Goal: Information Seeking & Learning: Learn about a topic

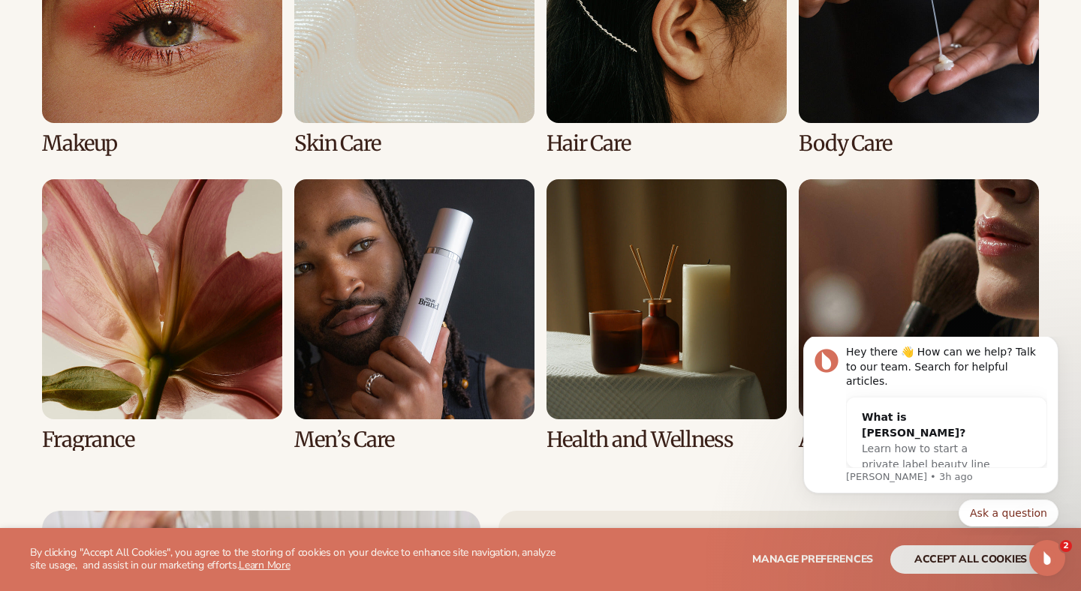
scroll to position [3041, 0]
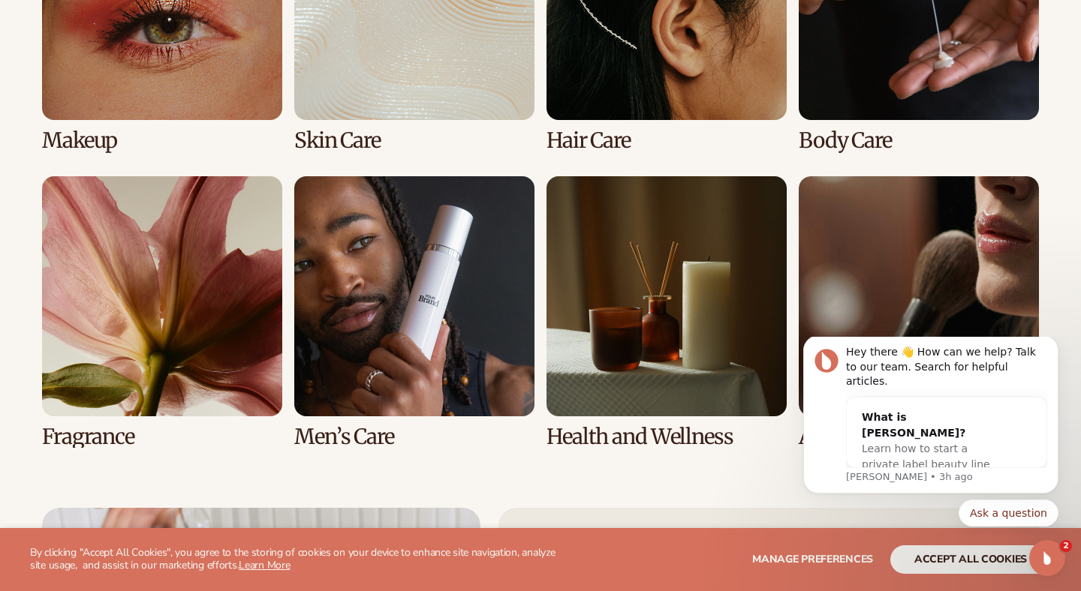
click at [224, 81] on link "1 / 8" at bounding box center [162, 16] width 240 height 272
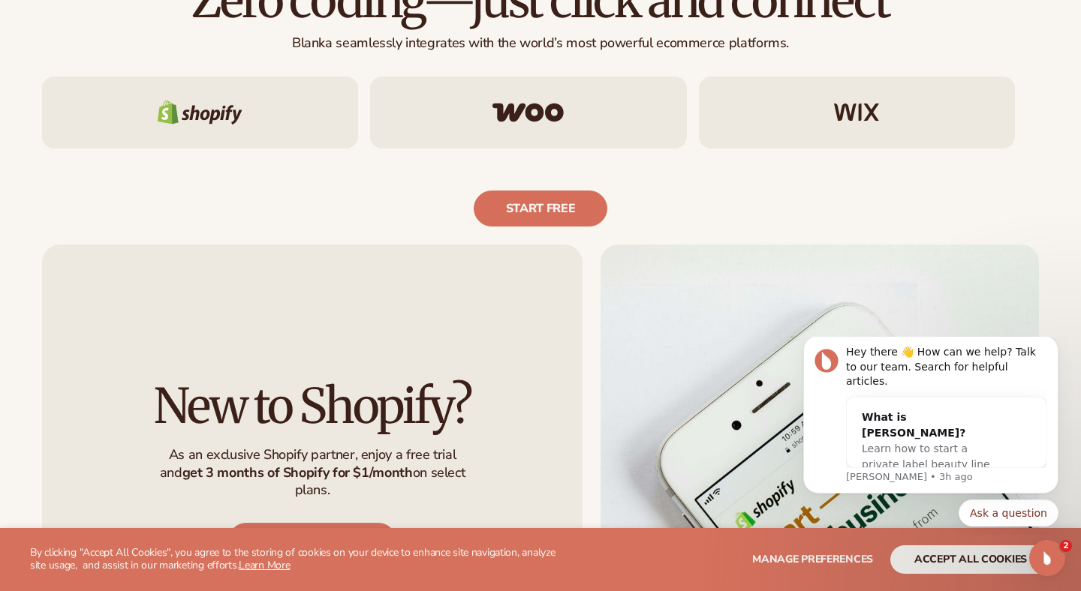
scroll to position [930, 0]
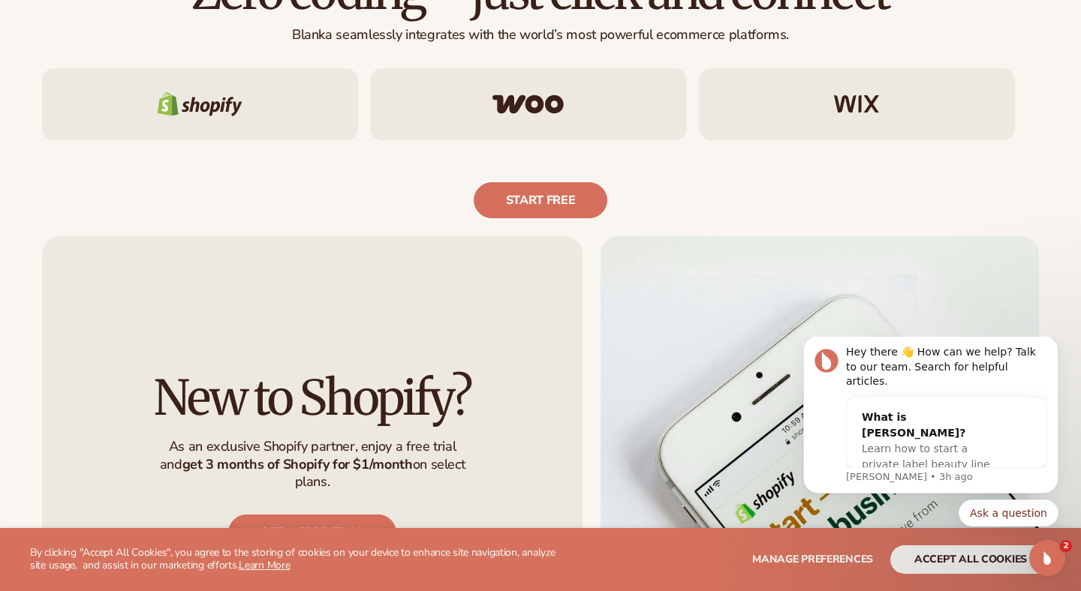
click at [215, 116] on div at bounding box center [200, 104] width 316 height 72
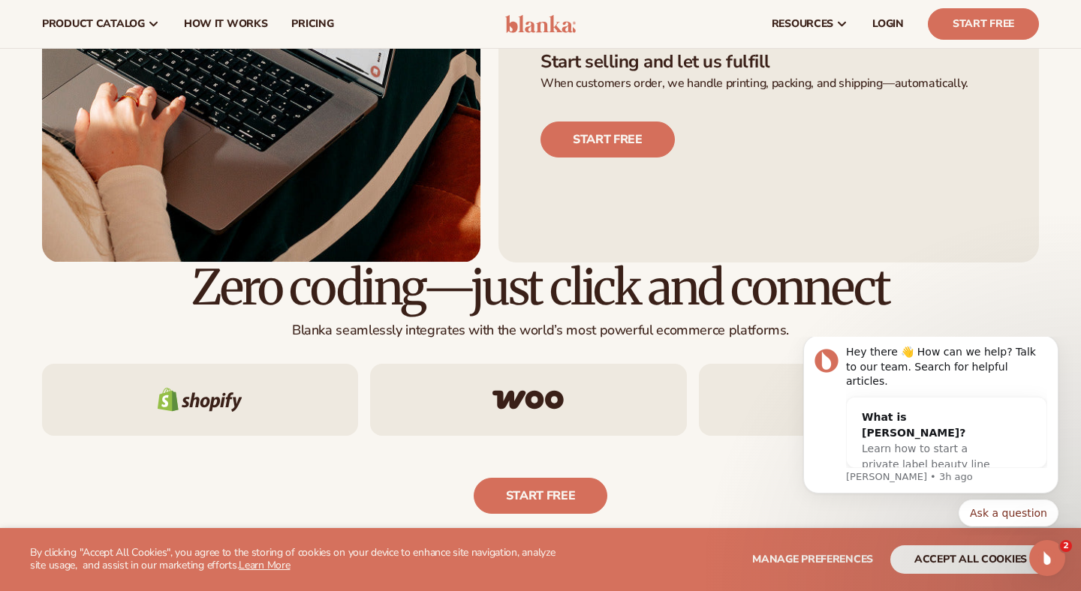
scroll to position [0, 0]
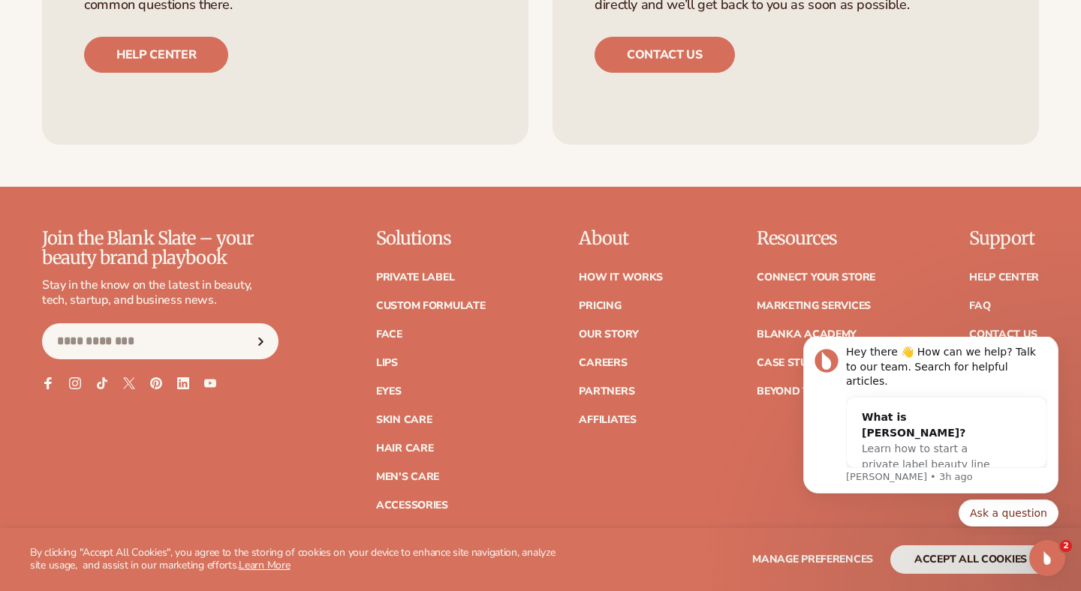
scroll to position [2543, 0]
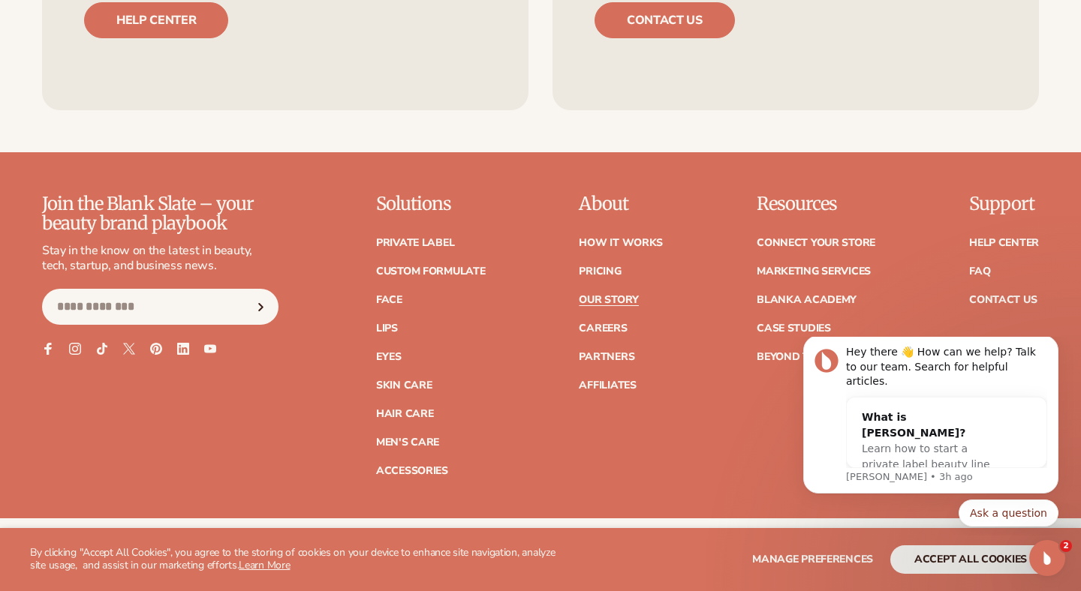
click at [616, 305] on link "Our Story" at bounding box center [608, 300] width 59 height 11
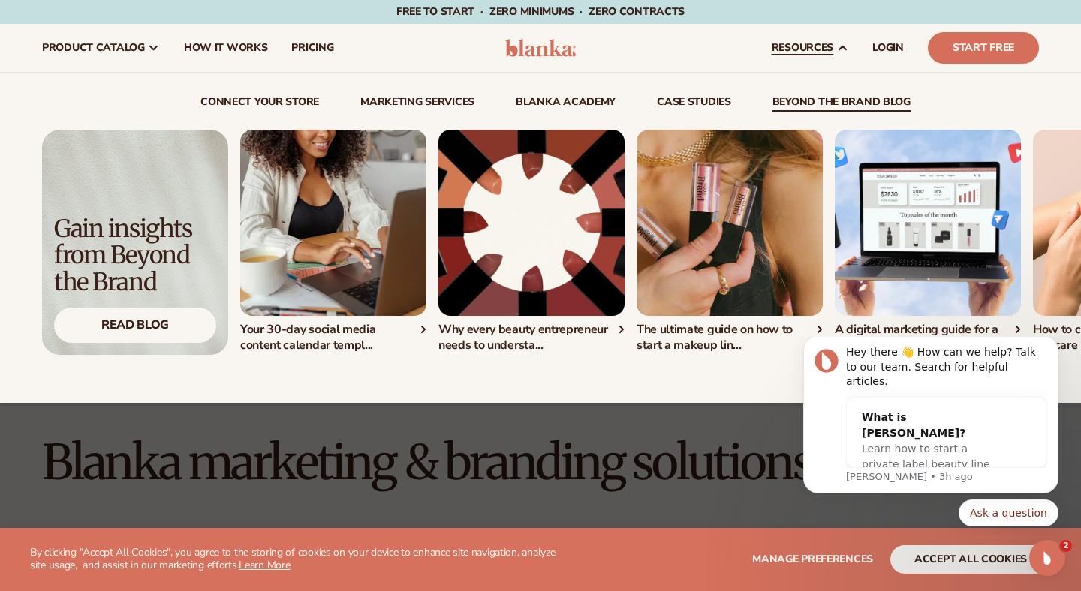
click at [790, 149] on div "Connect and start selling in minutes View Integrations" at bounding box center [540, 242] width 997 height 225
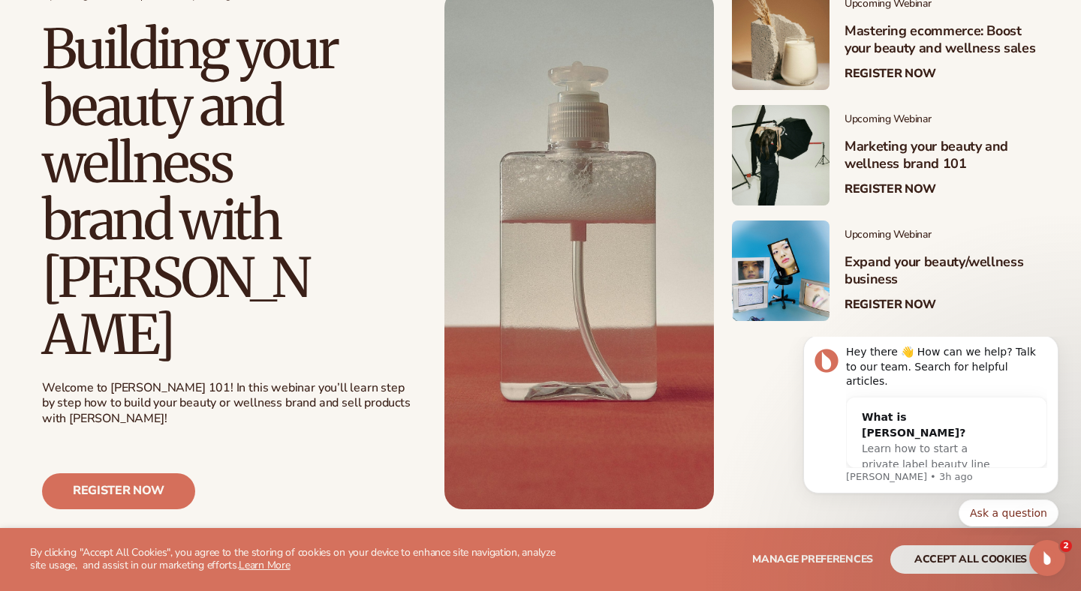
scroll to position [369, 0]
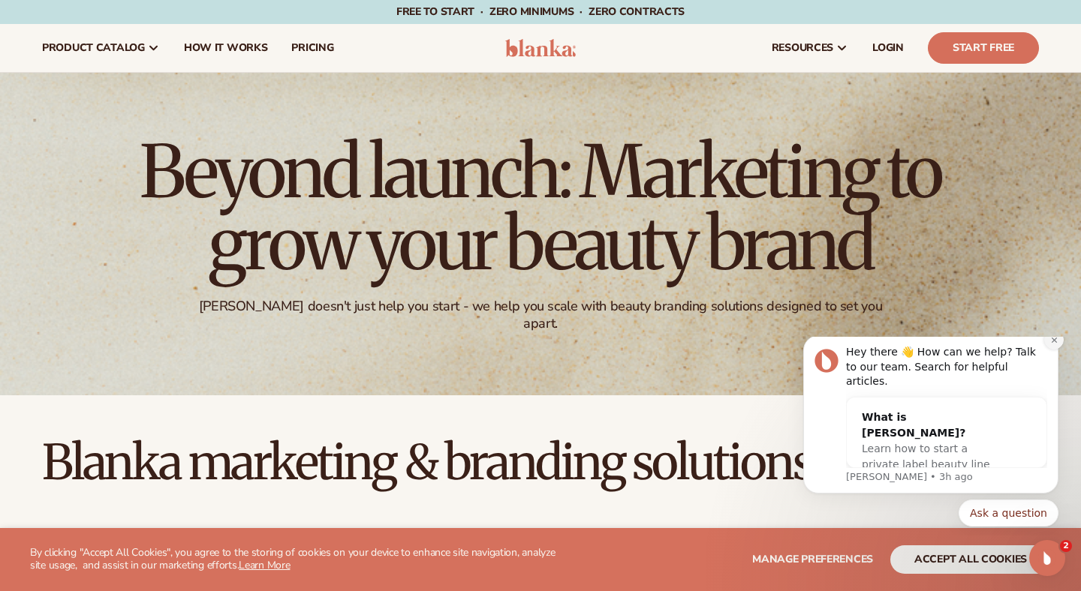
click at [1056, 350] on button "Dismiss notification" at bounding box center [1054, 340] width 20 height 20
